Goal: Task Accomplishment & Management: Complete application form

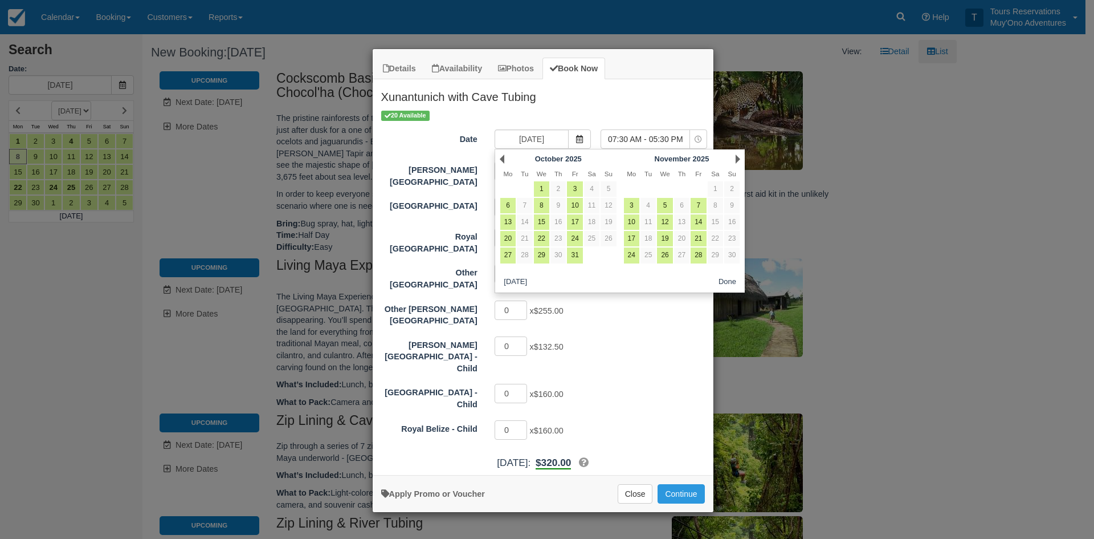
scroll to position [848, 0]
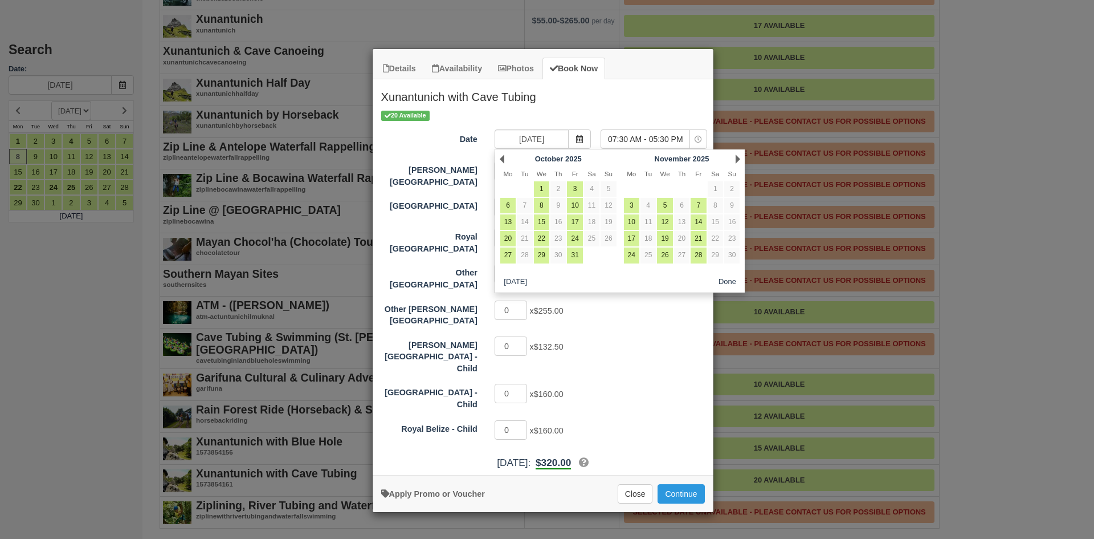
click at [389, 208] on div "Thatch Caye Resort 1 x $320.00" at bounding box center [543, 207] width 341 height 22
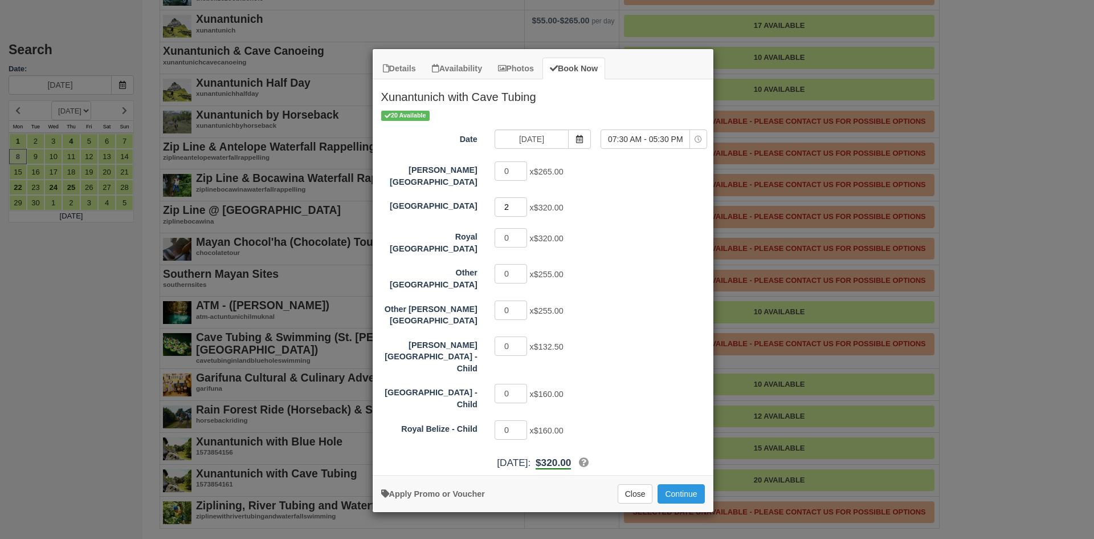
type input "2"
click at [525, 199] on input "2" at bounding box center [511, 206] width 33 height 19
click at [585, 137] on span "Item Modal" at bounding box center [579, 138] width 23 height 19
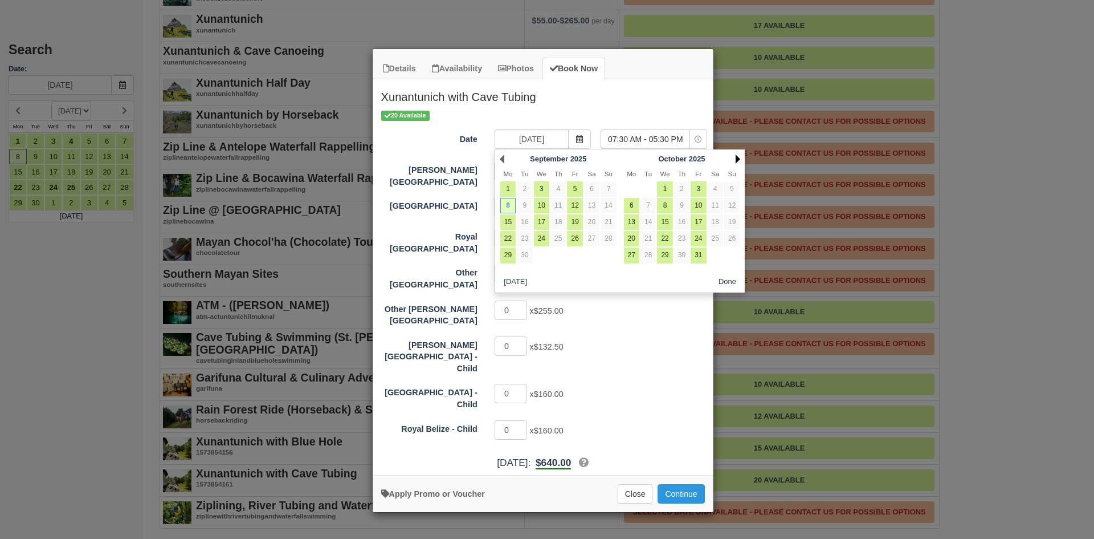
click at [736, 155] on link "Next" at bounding box center [738, 158] width 5 height 9
click at [668, 219] on link "12" at bounding box center [664, 221] width 15 height 15
type input "11/12/25"
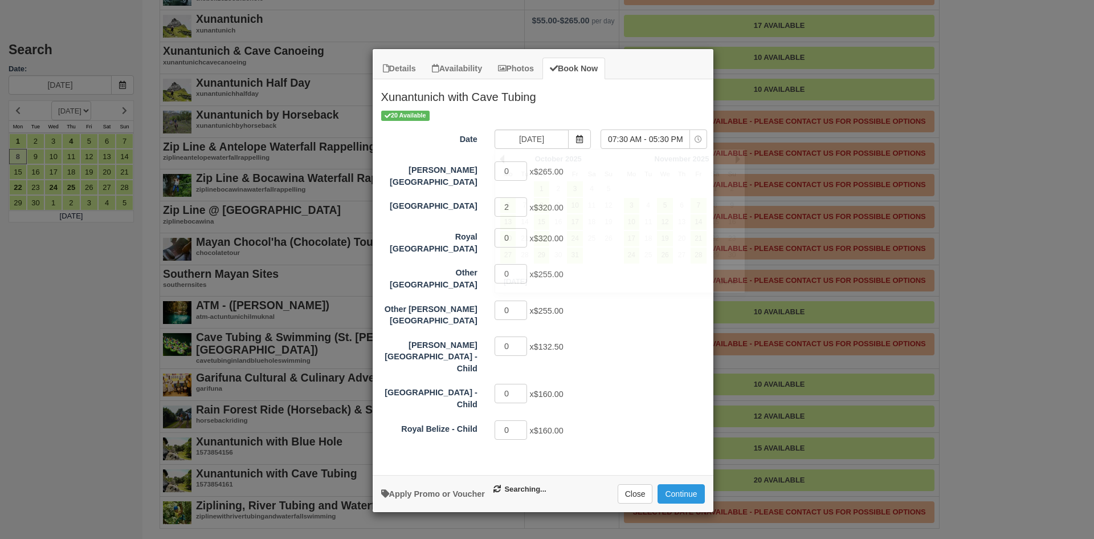
select select "0"
click at [676, 484] on button "Continue" at bounding box center [681, 493] width 47 height 19
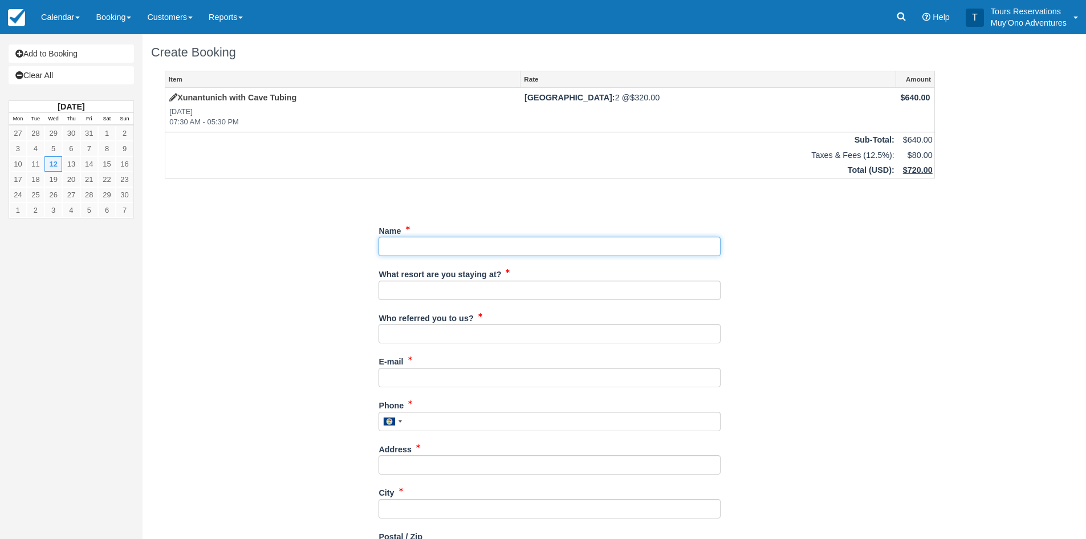
click at [411, 247] on input "Name" at bounding box center [549, 246] width 342 height 19
click at [397, 246] on input "Name" at bounding box center [549, 246] width 342 height 19
paste input "[PERSON_NAME]"
type input "[PERSON_NAME]"
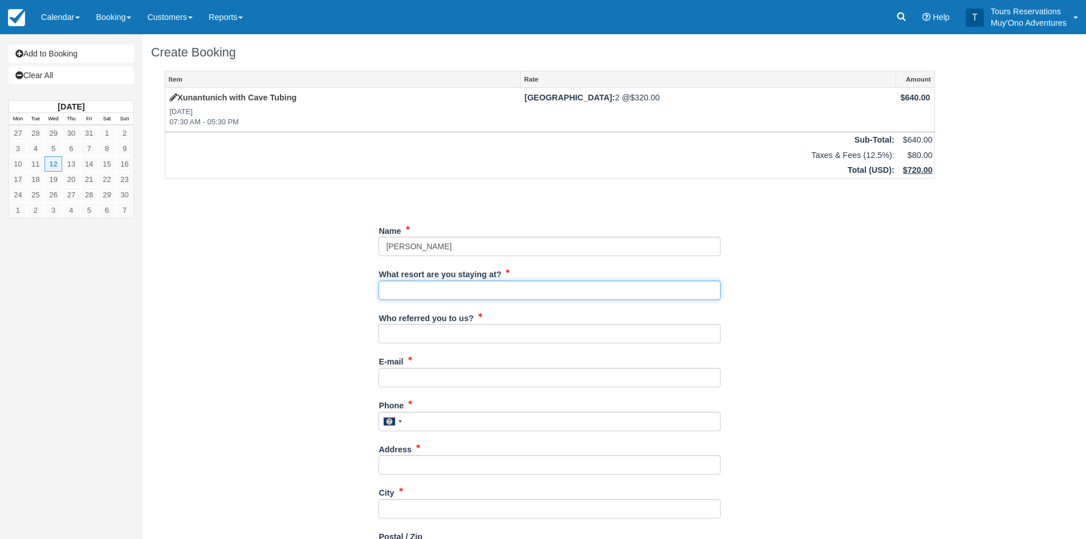
click at [447, 297] on input "What resort are you staying at?" at bounding box center [549, 289] width 342 height 19
type input "Thatch Caye"
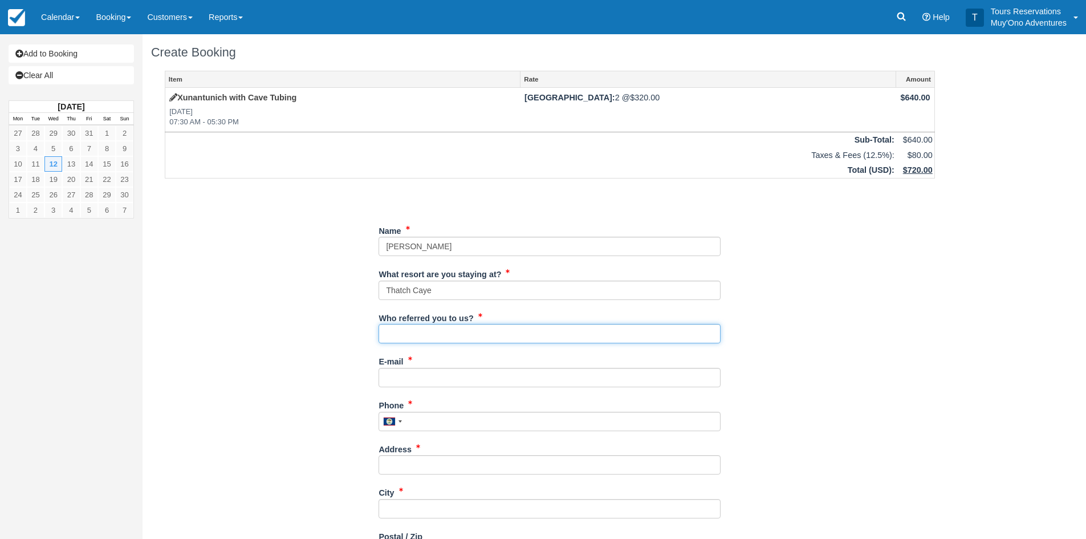
click at [447, 332] on input "Who referred you to us?" at bounding box center [549, 333] width 342 height 19
type input "[PERSON_NAME]"
click at [385, 363] on label "E-mail" at bounding box center [390, 360] width 25 height 16
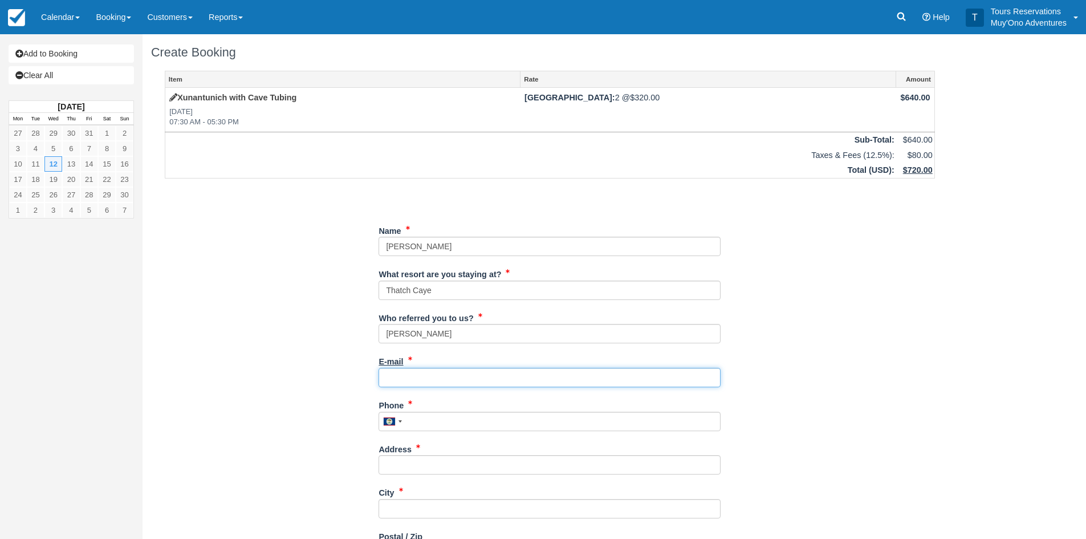
click at [385, 368] on input "E-mail" at bounding box center [549, 377] width 342 height 19
click at [390, 378] on input "E-mail" at bounding box center [549, 377] width 342 height 19
paste input "[PHONE_NUMBER]"
type input "[PHONE_NUMBER]"
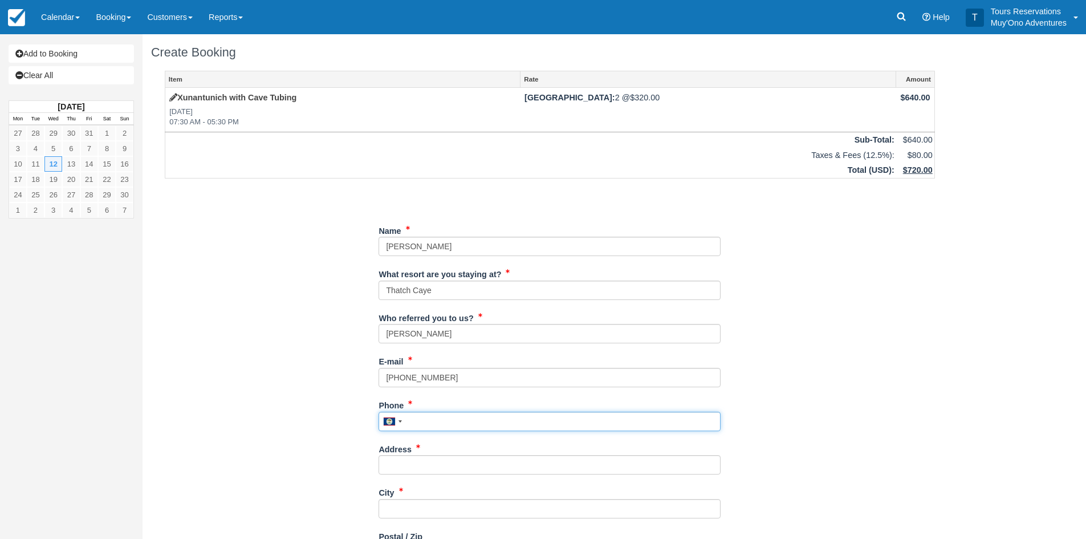
click at [417, 423] on input "Phone" at bounding box center [549, 420] width 342 height 19
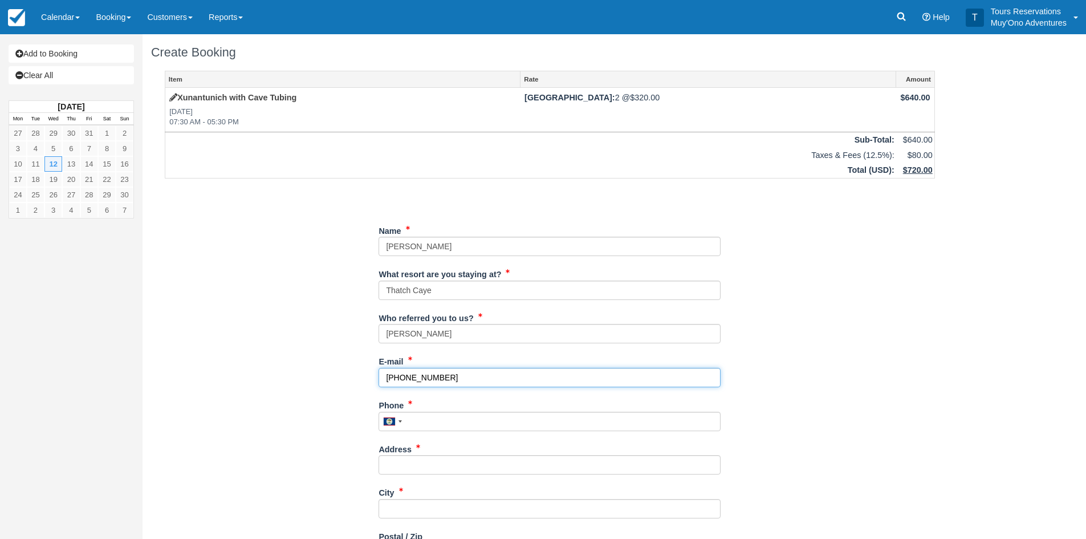
click at [343, 372] on div "Item Rate Amount Xunantunich with Cave Tubing [DATE] 07:30 AM - 05:30 PM [GEOGR…" at bounding box center [549, 414] width 797 height 686
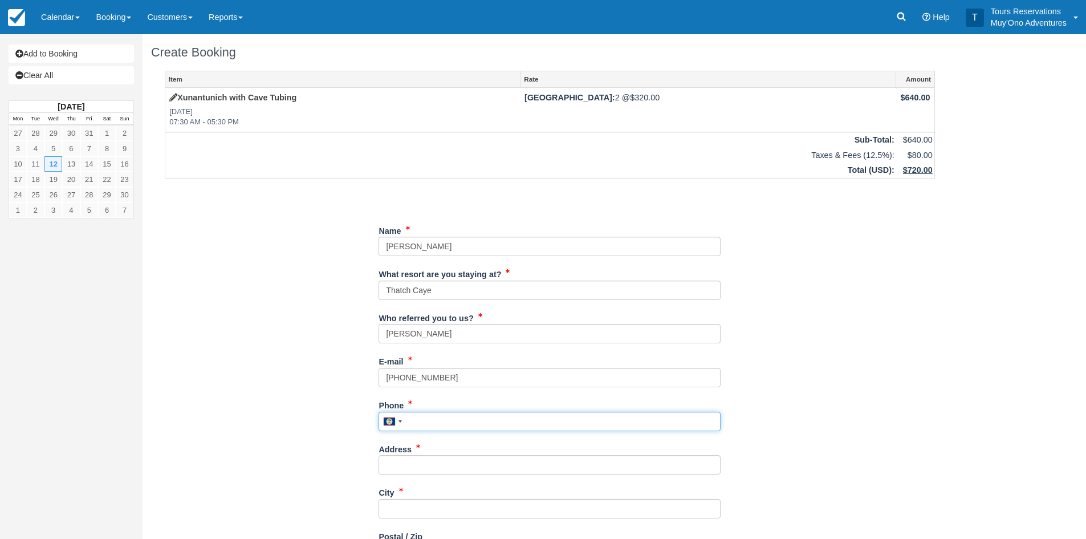
click at [425, 427] on input "Phone" at bounding box center [549, 420] width 342 height 19
paste input "[PHONE_NUMBER]"
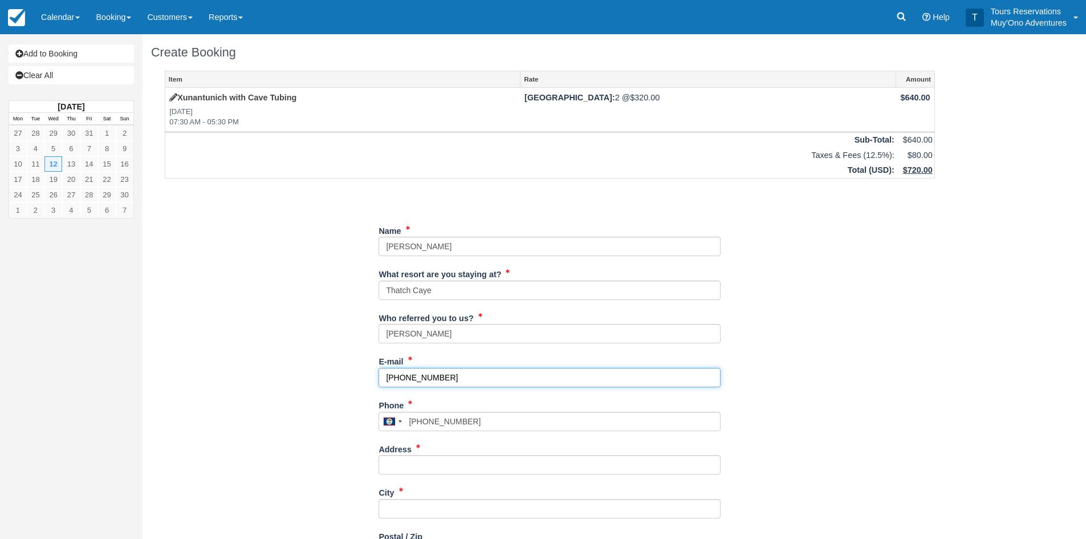
type input "6624221305"
drag, startPoint x: 459, startPoint y: 380, endPoint x: 332, endPoint y: 377, distance: 127.1
click at [332, 377] on div "Item Rate Amount Xunantunich with Cave Tubing [DATE] 07:30 AM - 05:30 PM [GEOGR…" at bounding box center [549, 414] width 797 height 686
click at [394, 372] on input "E-mail" at bounding box center [549, 377] width 342 height 19
paste input "[EMAIL_ADDRESS][DOMAIN_NAME]"
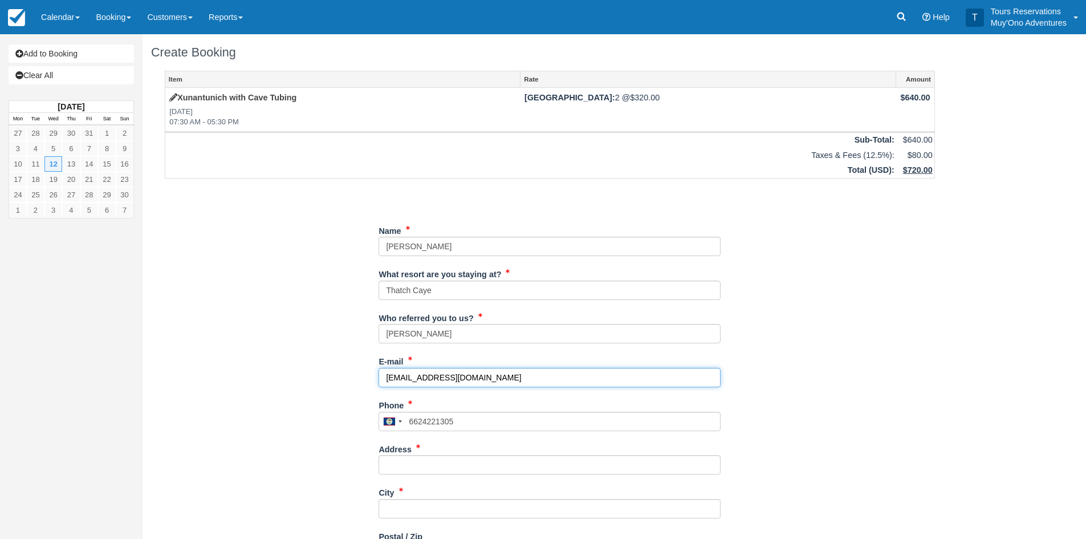
type input "[EMAIL_ADDRESS][DOMAIN_NAME]"
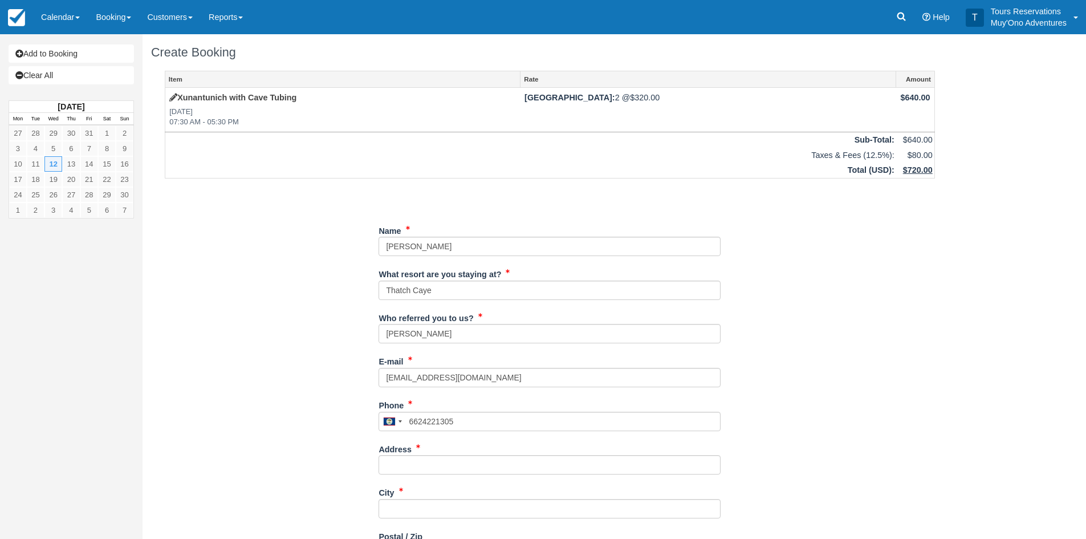
click at [896, 336] on div "Item Rate Amount Xunantunich with Cave Tubing [DATE] 07:30 AM - 05:30 PM [GEOGR…" at bounding box center [549, 414] width 797 height 686
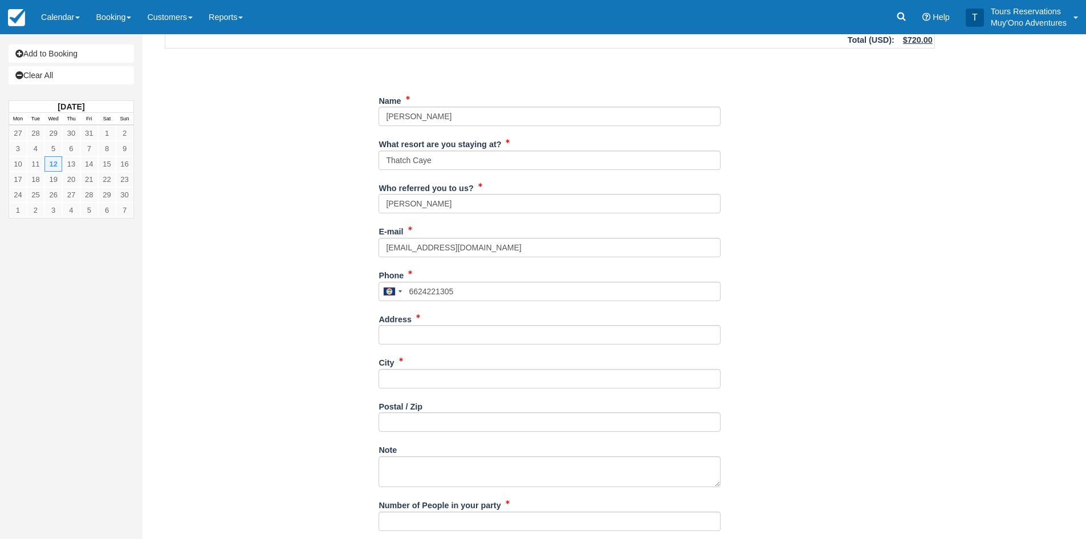
scroll to position [171, 0]
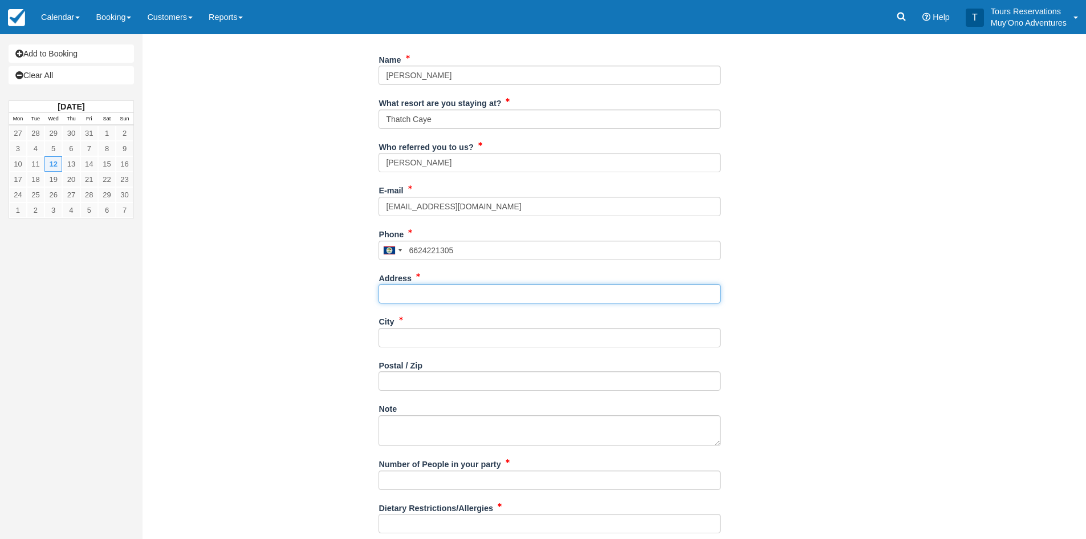
click at [410, 290] on input "Address" at bounding box center [549, 293] width 342 height 19
click at [413, 293] on input "Address" at bounding box center [549, 293] width 342 height 19
paste input "1035 Wood heaven"
type input "1035 Wood heaven"
click at [495, 337] on input "City" at bounding box center [549, 337] width 342 height 19
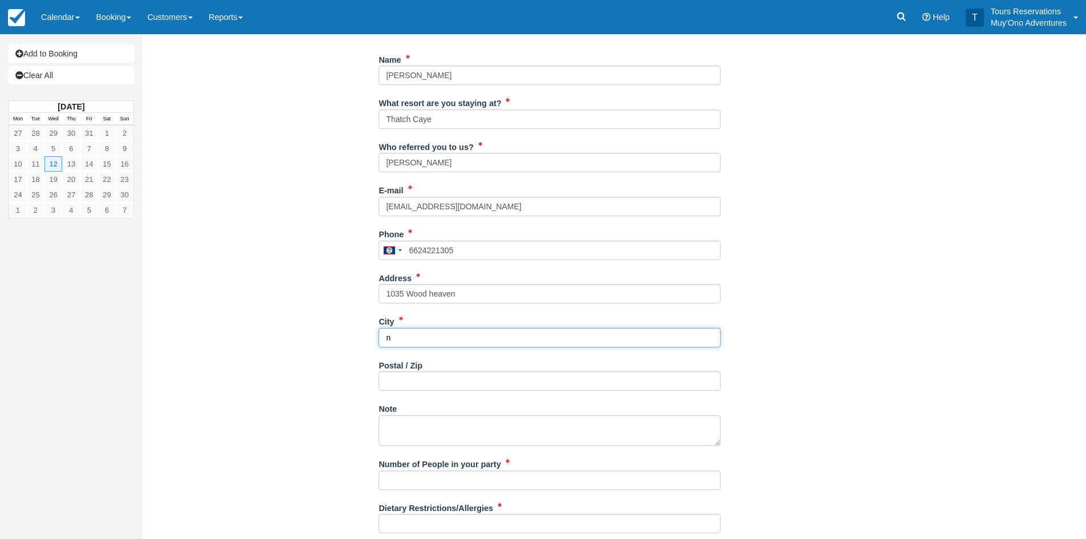
type input "n/a"
click at [389, 377] on input "Postal / Zip" at bounding box center [549, 380] width 342 height 19
type input "N/A"
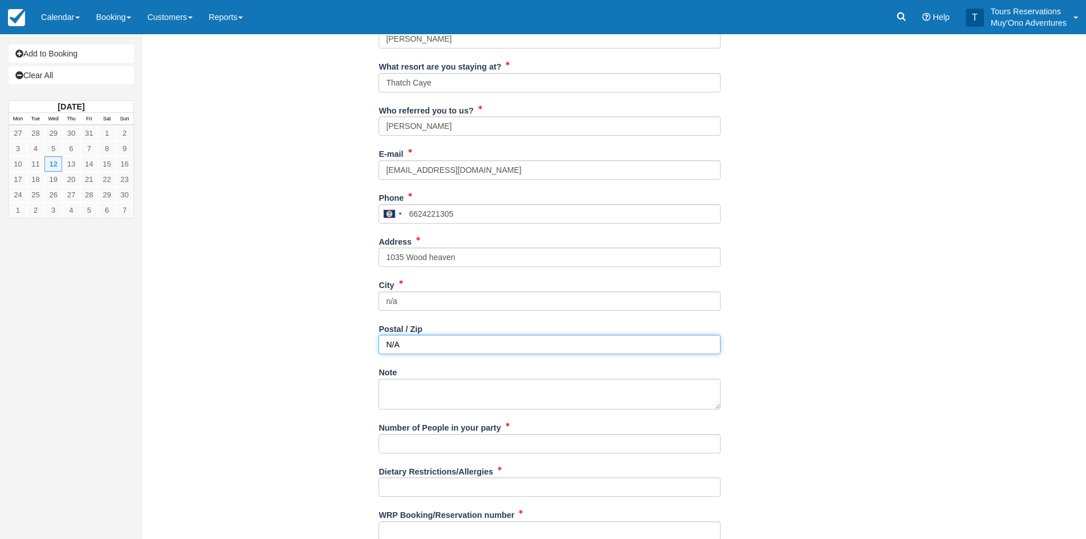
scroll to position [246, 0]
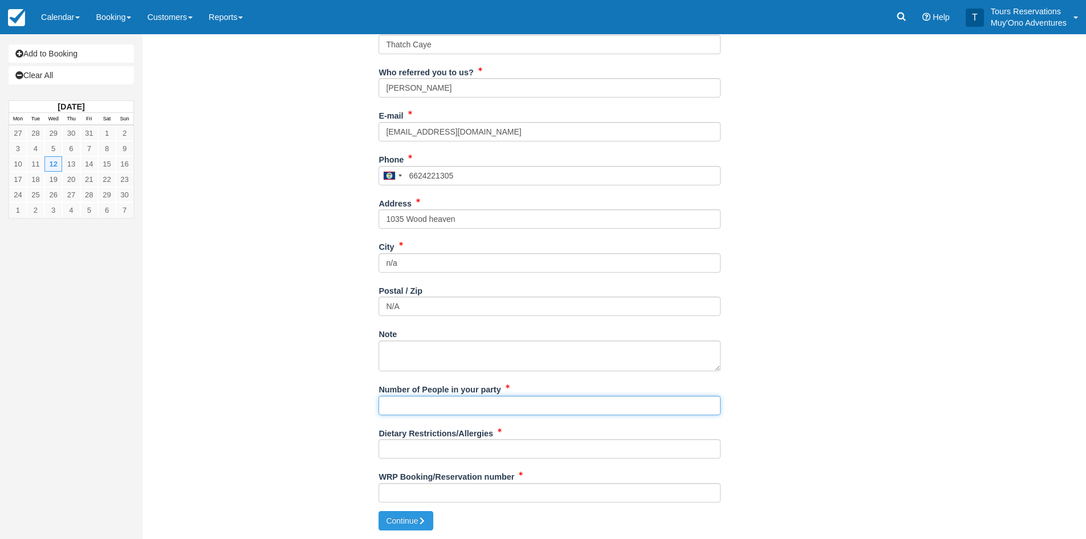
click at [419, 405] on input "Number of People in your party" at bounding box center [549, 405] width 342 height 19
type input "2 Adults"
click at [407, 447] on input "Dietary Restrictions/Allergies" at bounding box center [549, 448] width 342 height 19
type input "None"
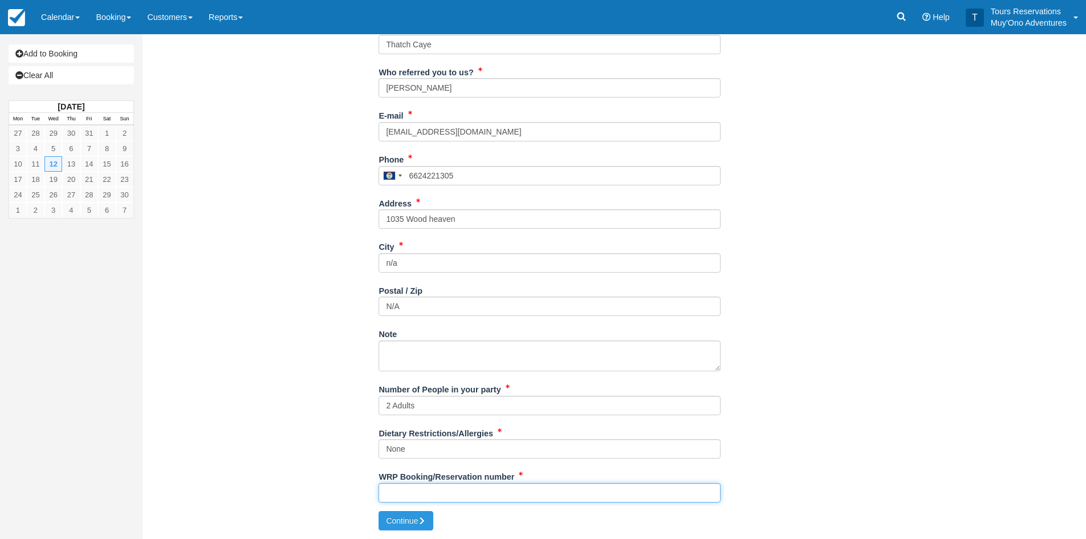
drag, startPoint x: 405, startPoint y: 490, endPoint x: 392, endPoint y: 415, distance: 75.7
click at [405, 490] on input "WRP Booking/Reservation number" at bounding box center [549, 492] width 342 height 19
click at [401, 491] on input "WRP Booking/Reservation number" at bounding box center [549, 492] width 342 height 19
paste input "48530250"
type input "48530250"
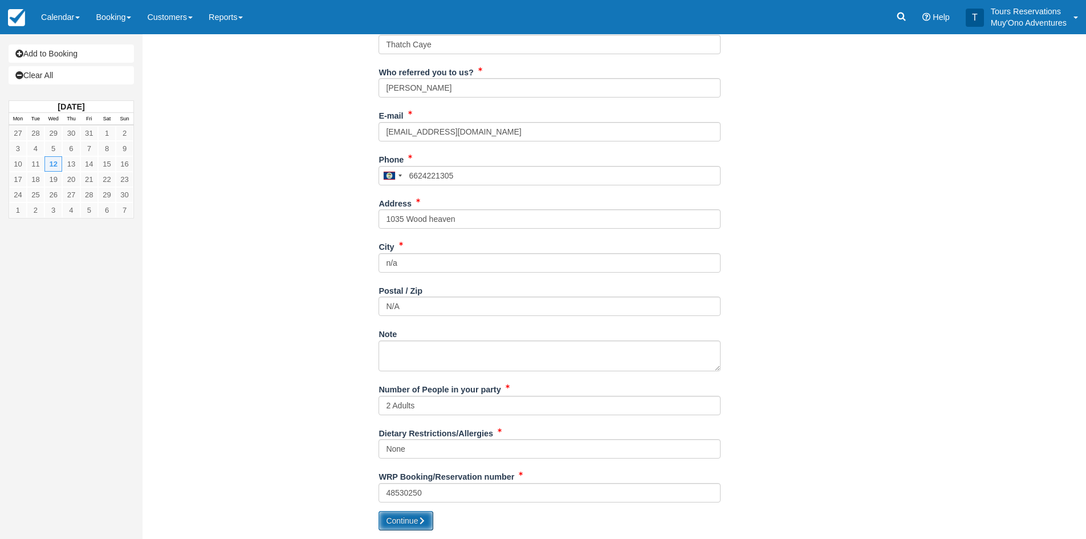
click at [423, 523] on icon "submit" at bounding box center [422, 520] width 8 height 8
type input "[PHONE_NUMBER]"
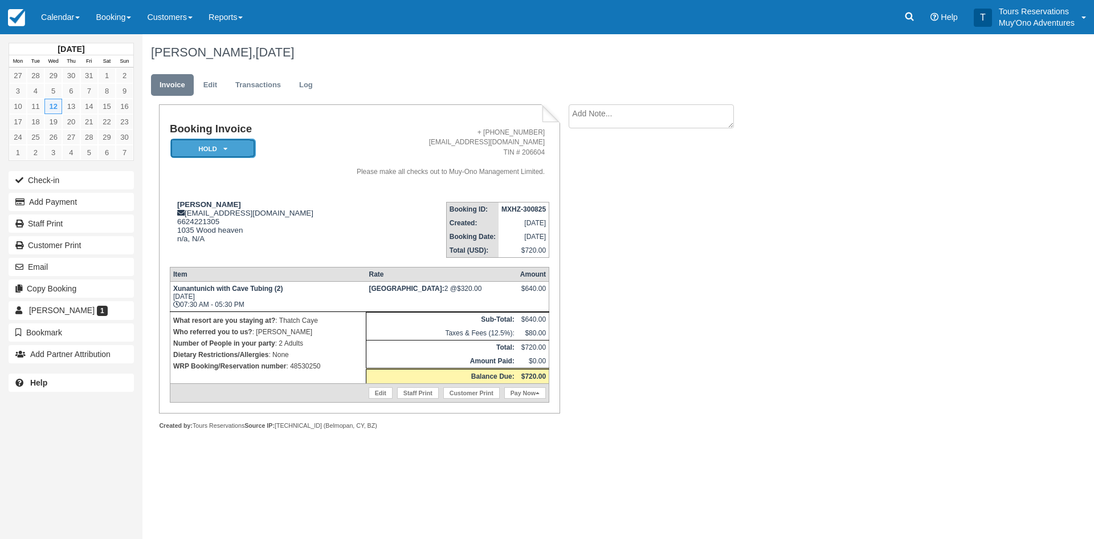
click at [199, 149] on em "HOLD" at bounding box center [212, 148] width 85 height 20
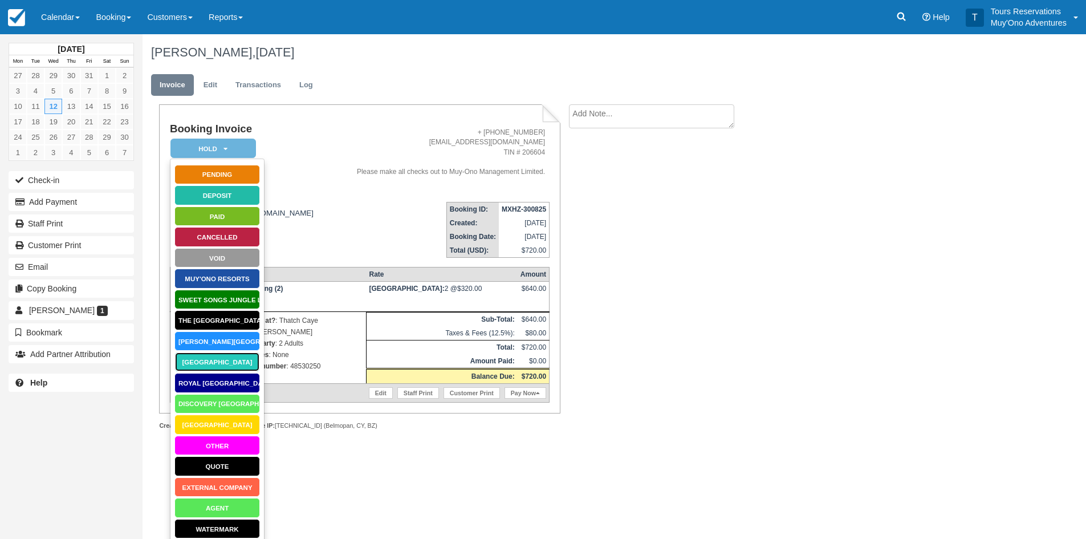
click at [198, 357] on link "Thatch Caye Resort" at bounding box center [216, 362] width 85 height 20
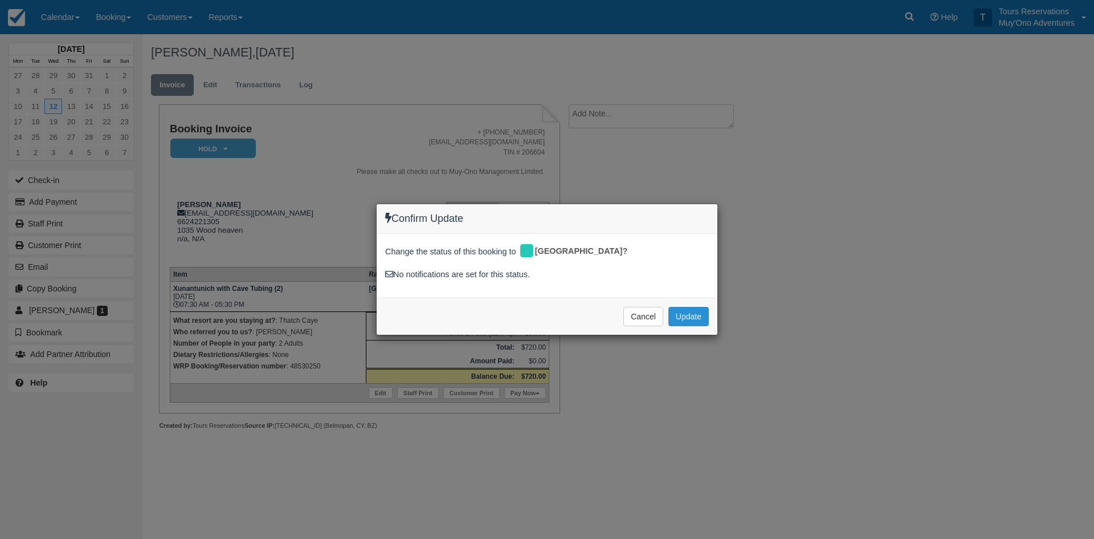
click at [690, 311] on button "Update" at bounding box center [688, 316] width 40 height 19
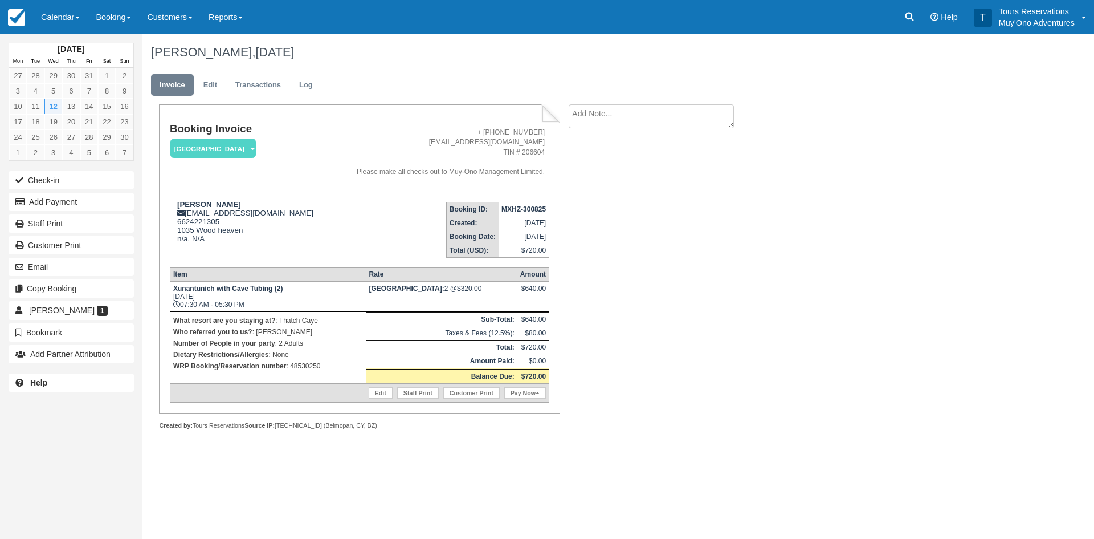
click at [660, 127] on textarea at bounding box center [651, 116] width 165 height 24
type textarea "Paid in Webrez"
drag, startPoint x: 618, startPoint y: 118, endPoint x: 654, endPoint y: 99, distance: 41.3
click at [654, 99] on ul "Invoice Edit Transactions Log" at bounding box center [553, 88] width 804 height 34
click at [606, 180] on button "Create" at bounding box center [594, 181] width 51 height 19
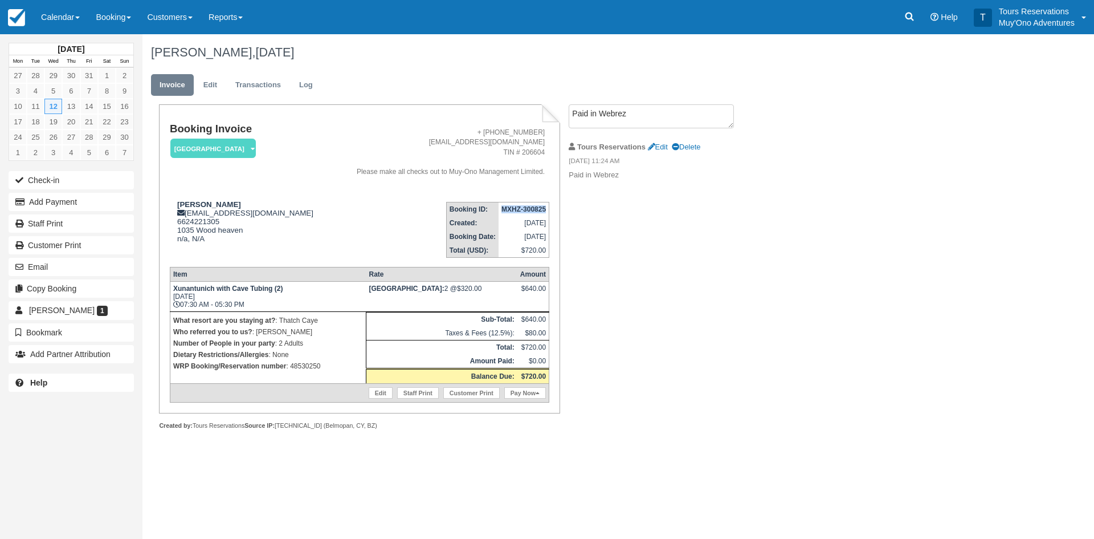
drag, startPoint x: 499, startPoint y: 209, endPoint x: 533, endPoint y: 211, distance: 34.8
click at [547, 211] on td "MXHZ-300825" at bounding box center [524, 209] width 51 height 14
copy strong "MXHZ-300825"
